Goal: Information Seeking & Learning: Learn about a topic

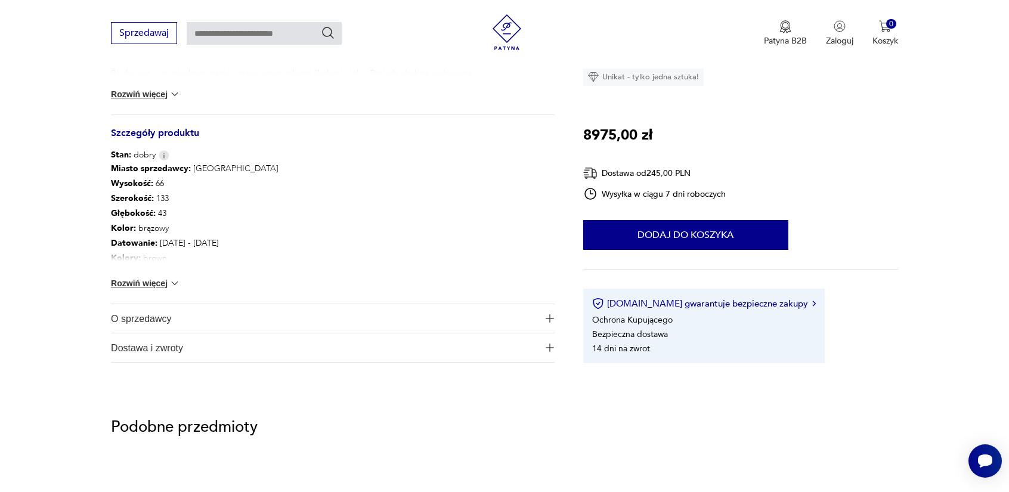
scroll to position [596, 0]
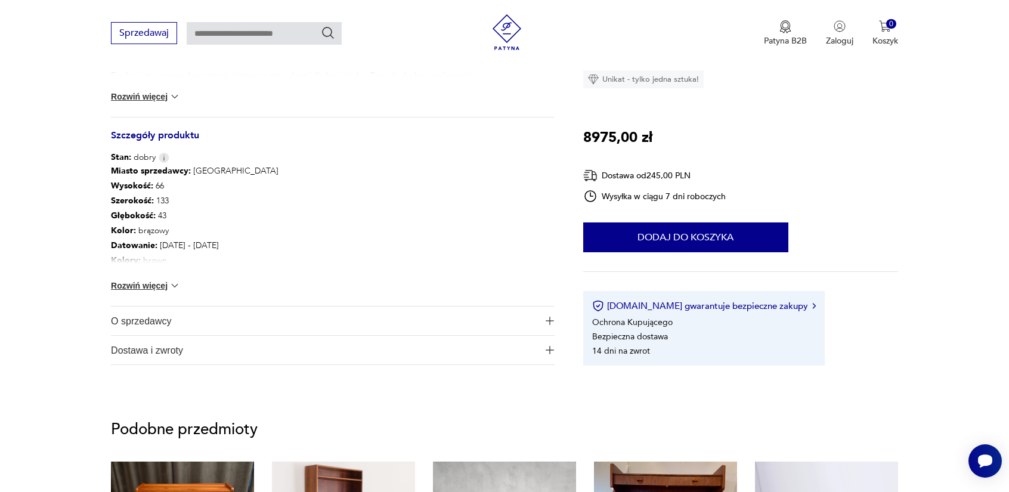
click at [166, 280] on button "Rozwiń więcej" at bounding box center [145, 286] width 69 height 12
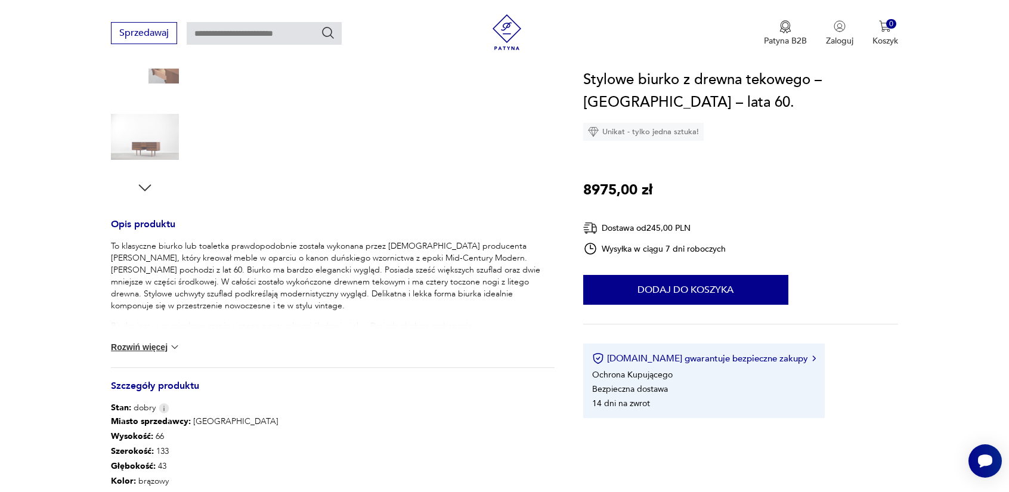
scroll to position [0, 0]
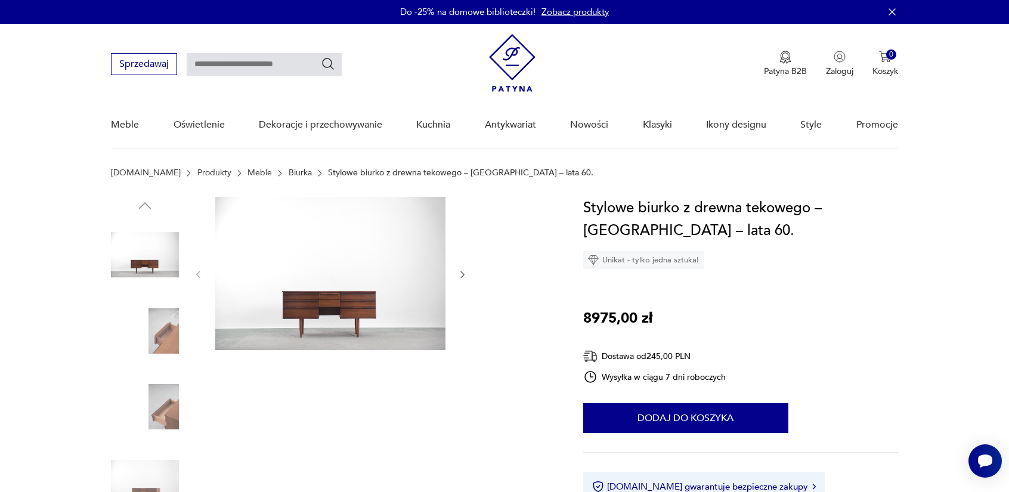
click at [278, 65] on input "text" at bounding box center [264, 64] width 155 height 23
type input "******"
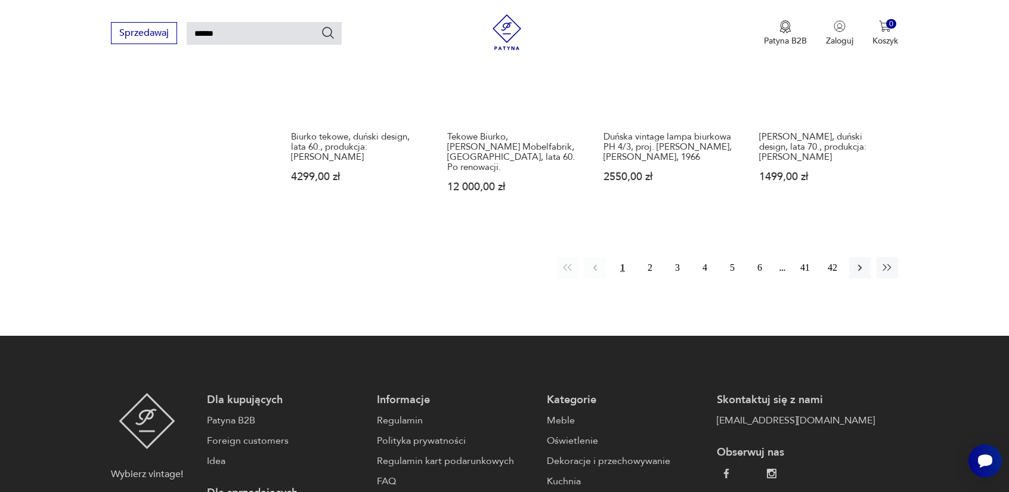
scroll to position [1057, 0]
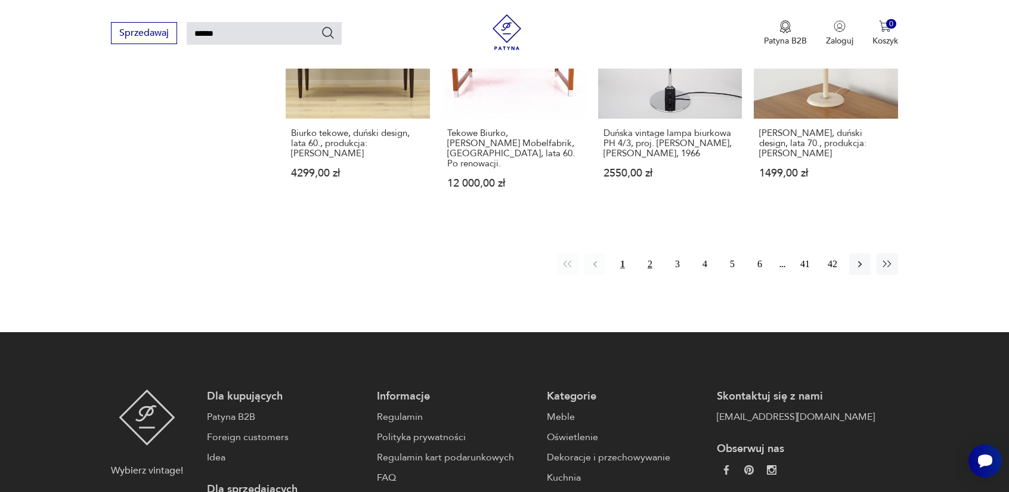
click at [647, 253] on button "2" at bounding box center [649, 263] width 21 height 21
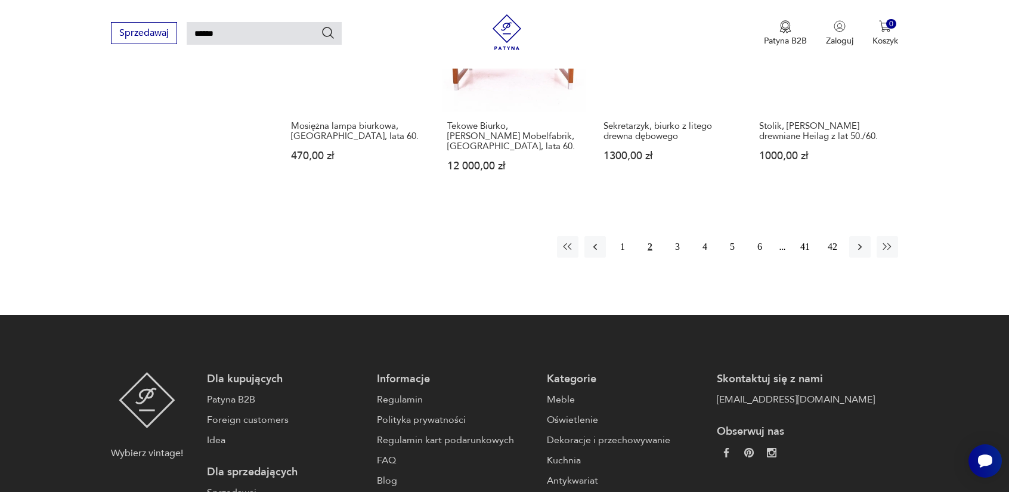
scroll to position [1057, 0]
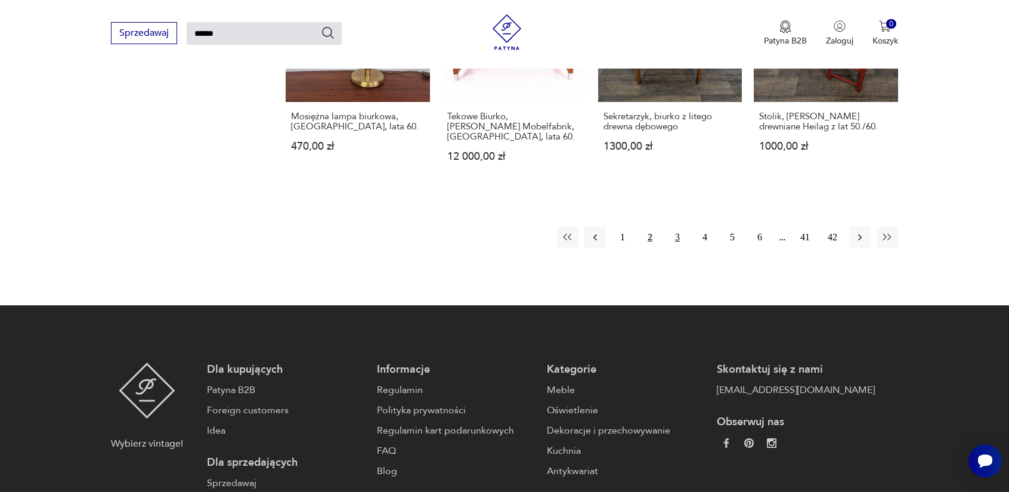
click at [674, 227] on button "3" at bounding box center [677, 237] width 21 height 21
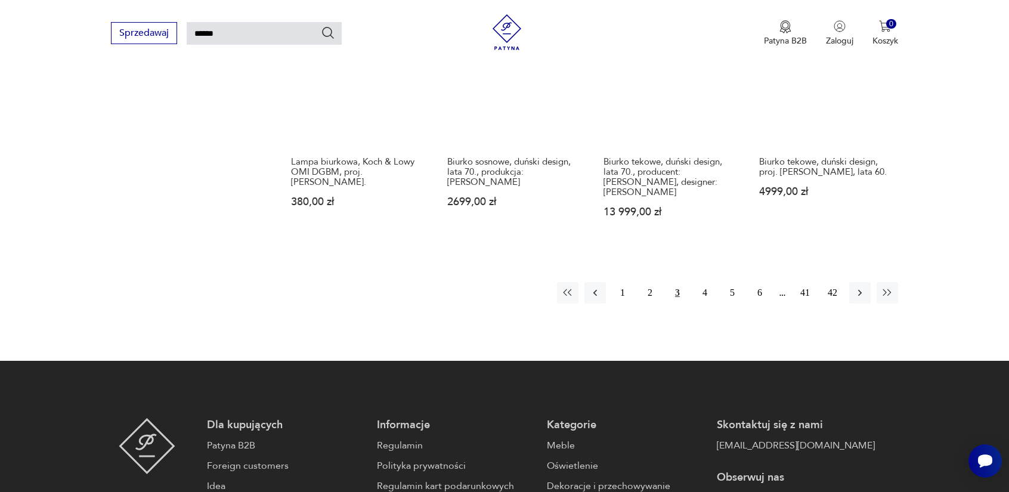
scroll to position [997, 0]
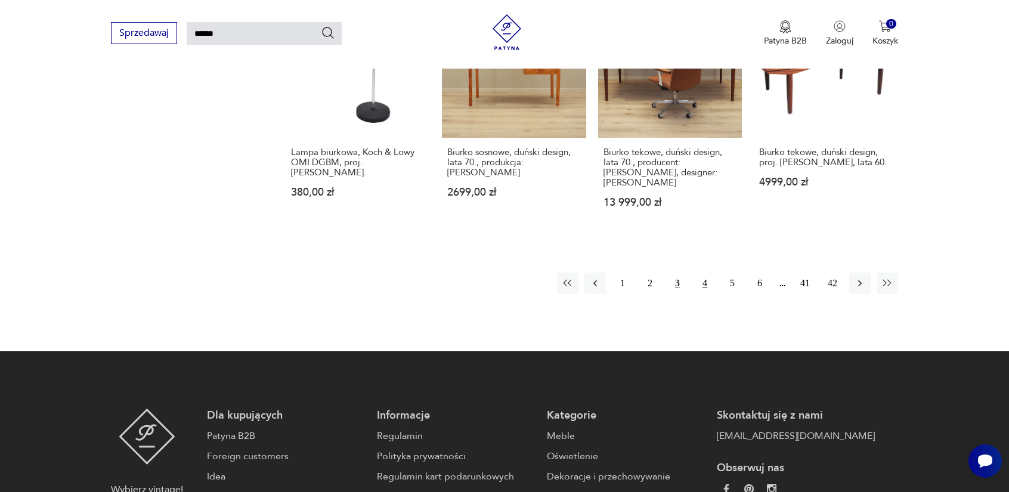
click at [708, 273] on button "4" at bounding box center [704, 283] width 21 height 21
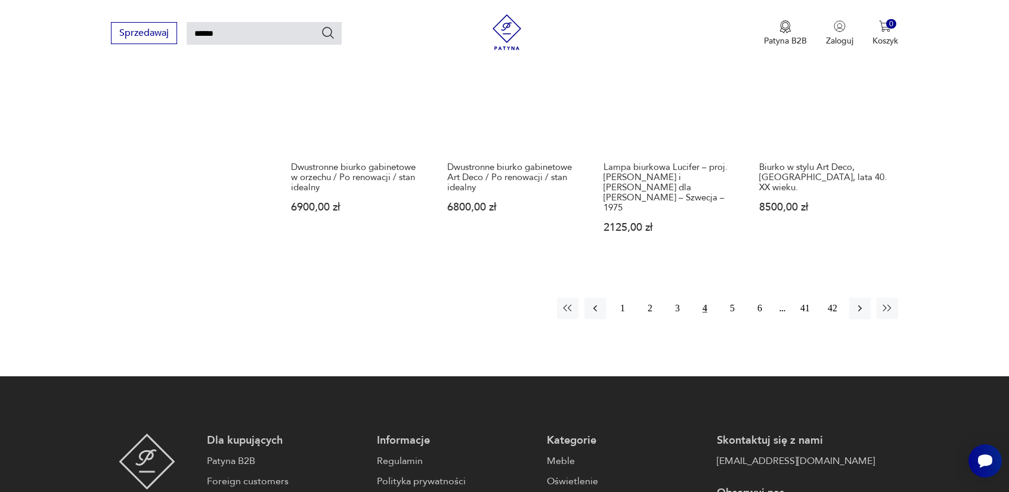
scroll to position [997, 0]
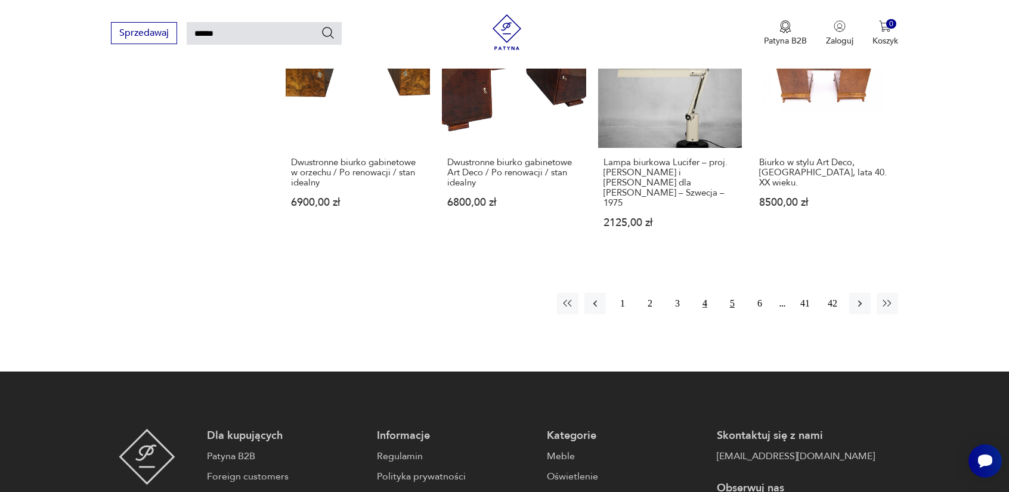
click at [729, 293] on button "5" at bounding box center [732, 303] width 21 height 21
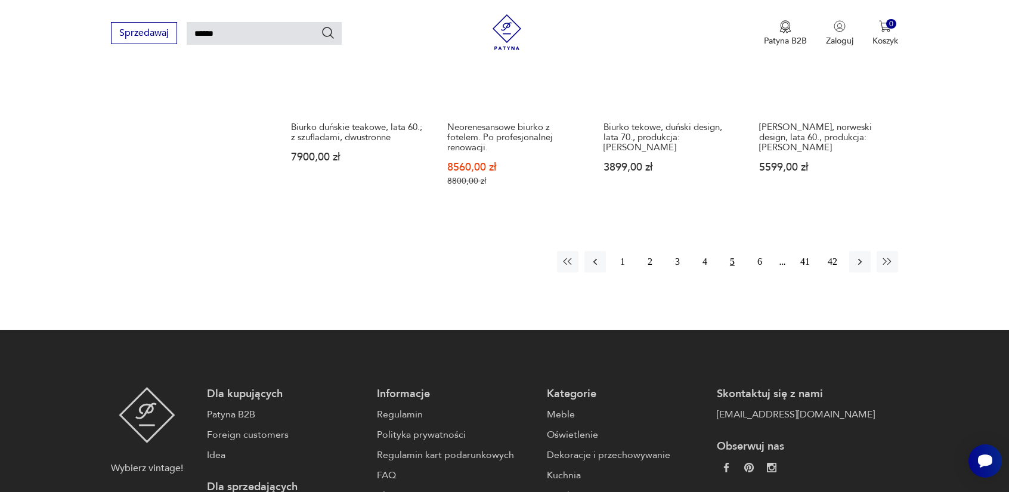
scroll to position [1057, 0]
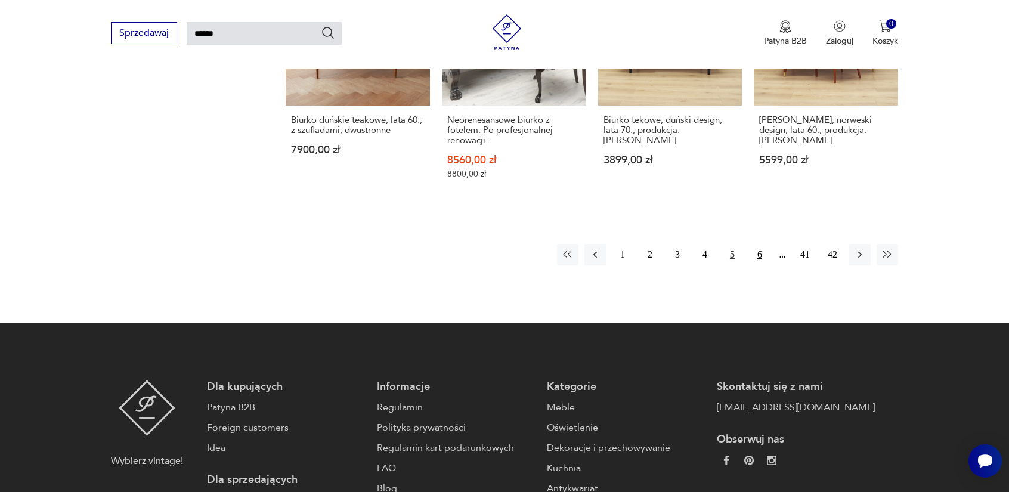
click at [763, 256] on button "6" at bounding box center [759, 254] width 21 height 21
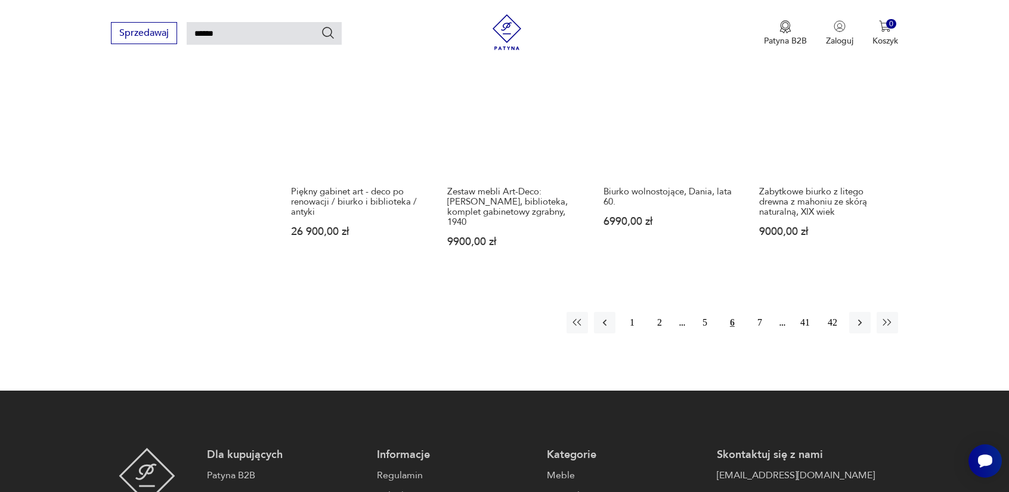
scroll to position [997, 0]
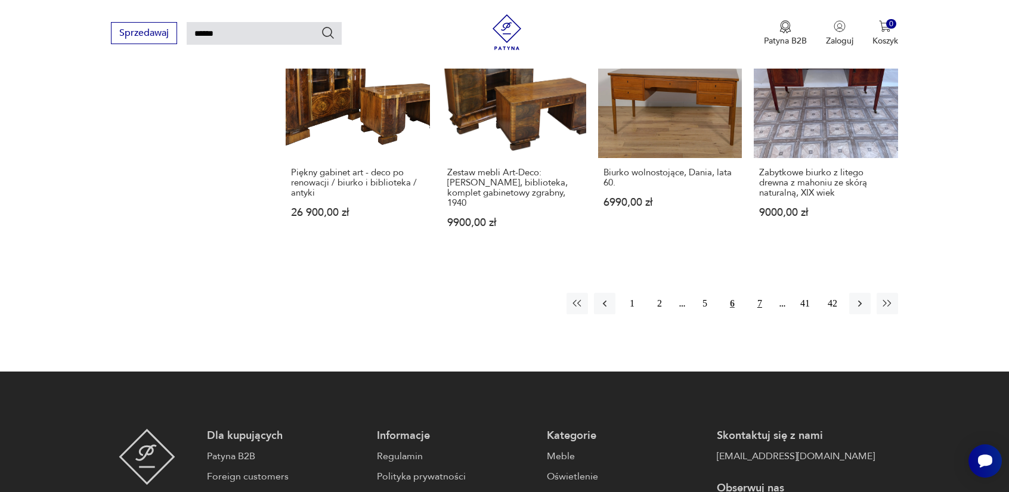
click at [759, 298] on button "7" at bounding box center [759, 303] width 21 height 21
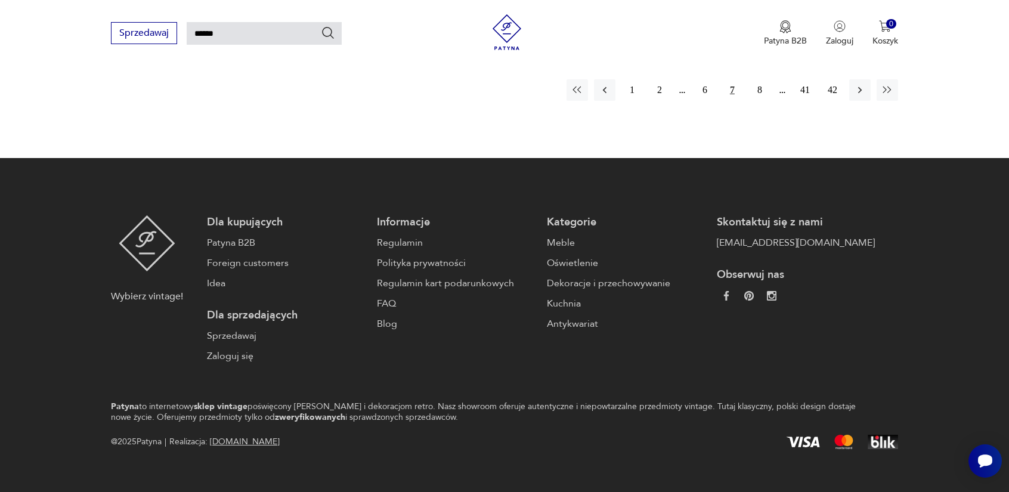
scroll to position [1218, 0]
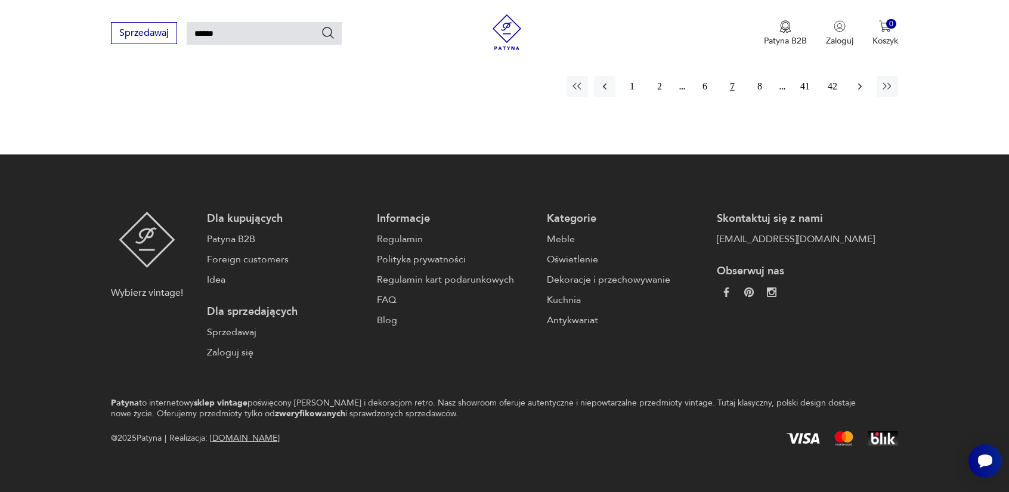
click at [860, 82] on button "button" at bounding box center [859, 86] width 21 height 21
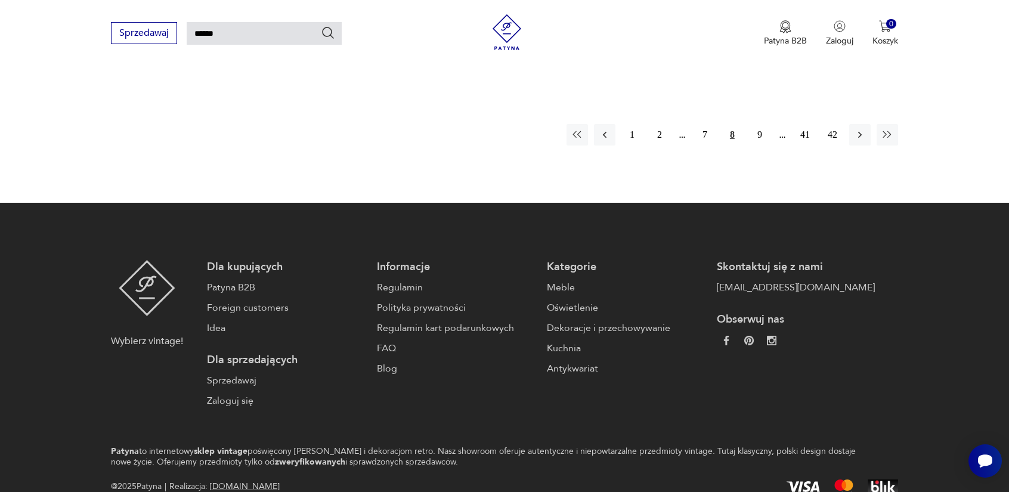
scroll to position [1228, 0]
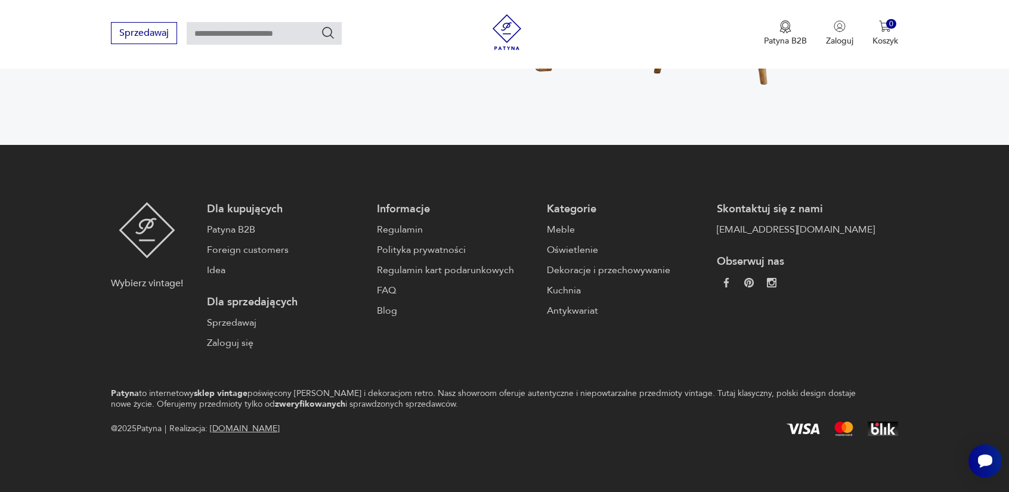
scroll to position [380, 0]
